Goal: Information Seeking & Learning: Learn about a topic

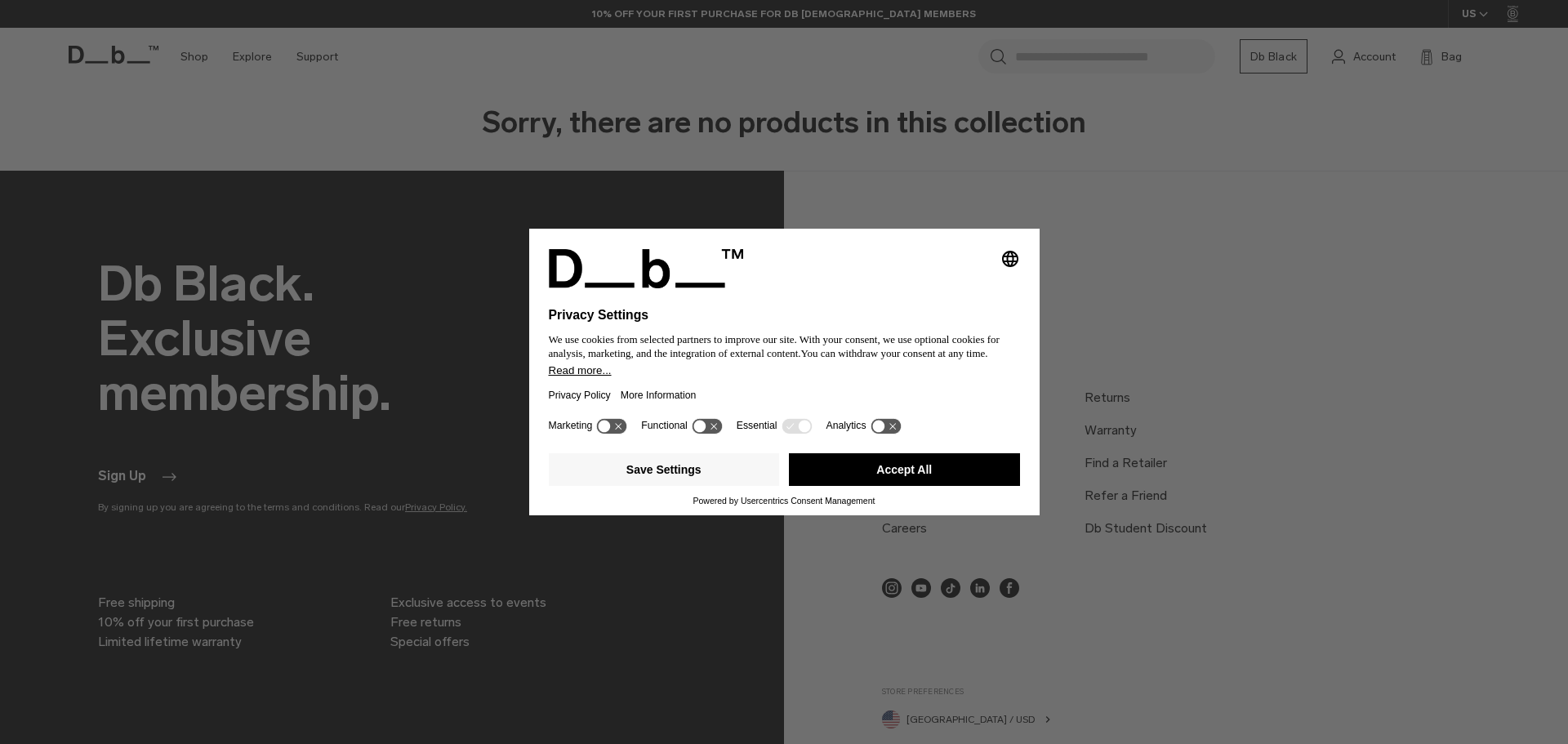
click at [904, 472] on button "Accept All" at bounding box center [904, 470] width 231 height 33
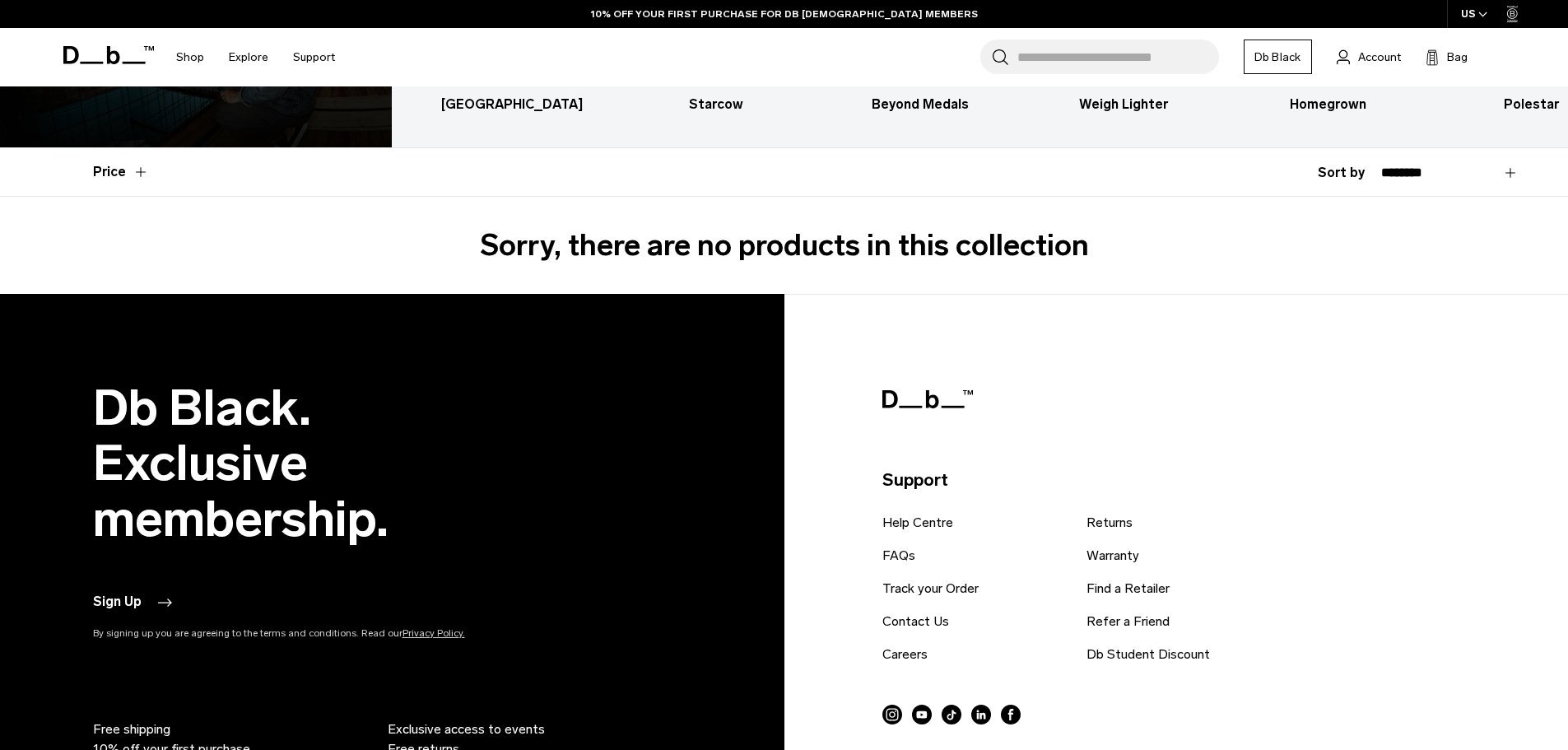
scroll to position [565, 0]
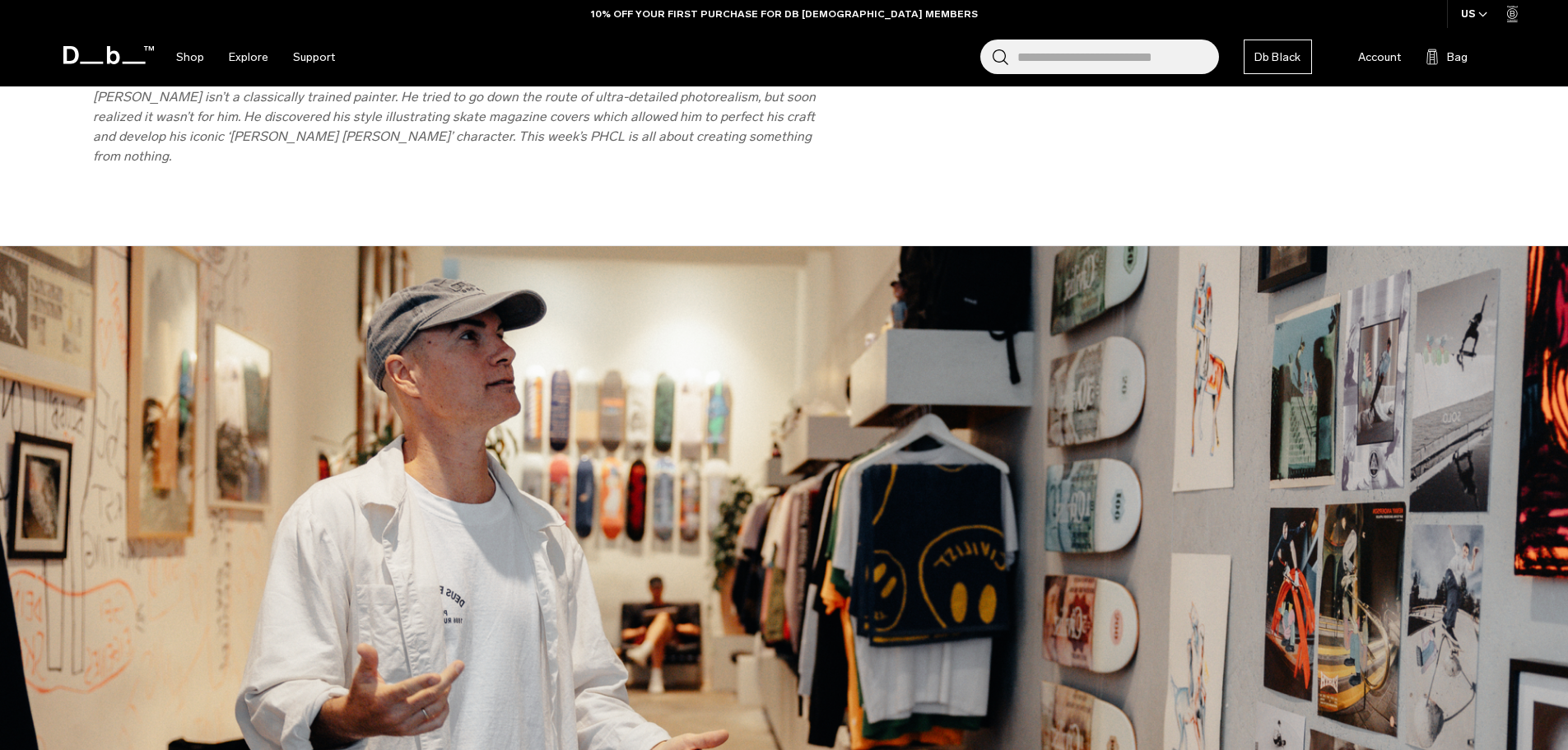
scroll to position [1235, 0]
